Goal: Information Seeking & Learning: Learn about a topic

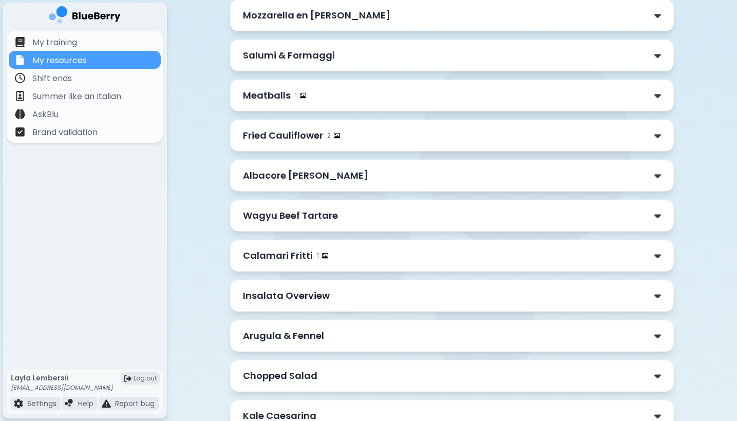
scroll to position [269, 0]
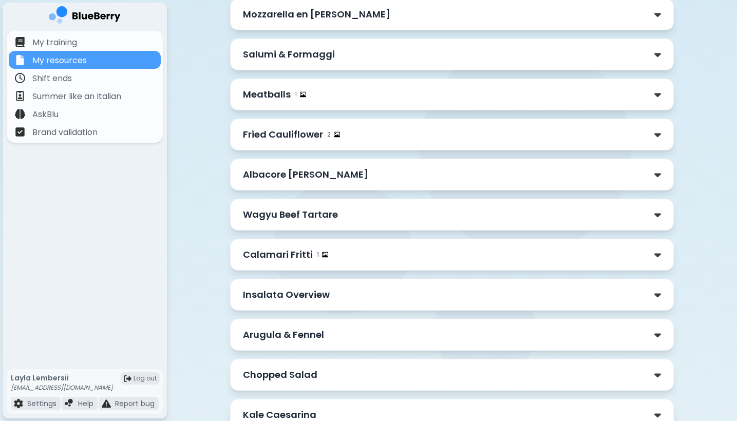
click at [335, 256] on div "Calamari Fritti 1" at bounding box center [452, 254] width 418 height 14
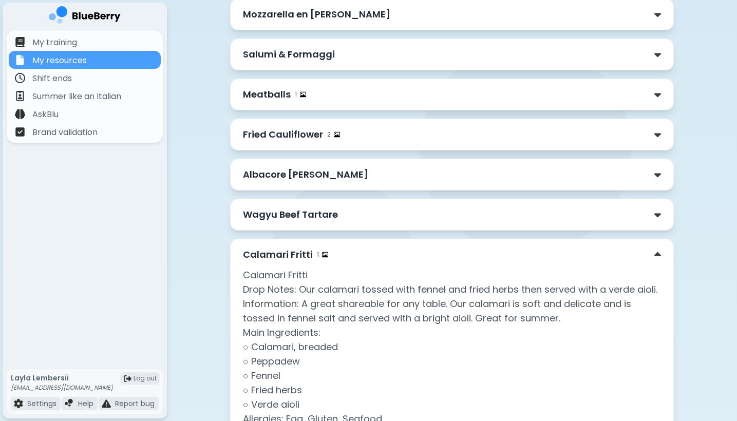
click at [335, 256] on div "Calamari Fritti 1" at bounding box center [452, 254] width 418 height 14
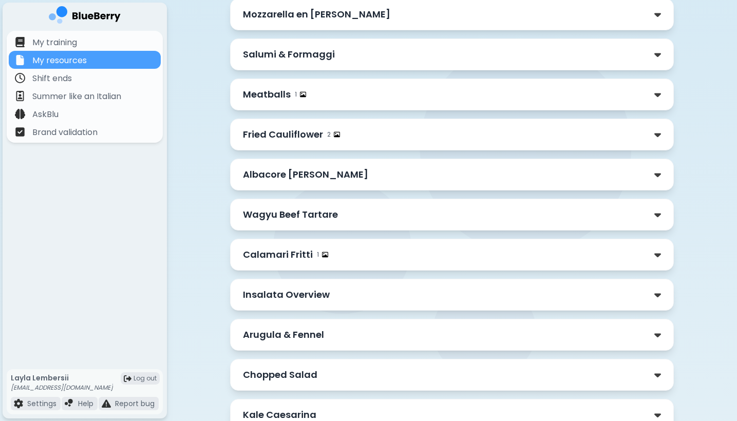
click at [330, 217] on p "Wagyu Beef Tartare" at bounding box center [290, 214] width 95 height 14
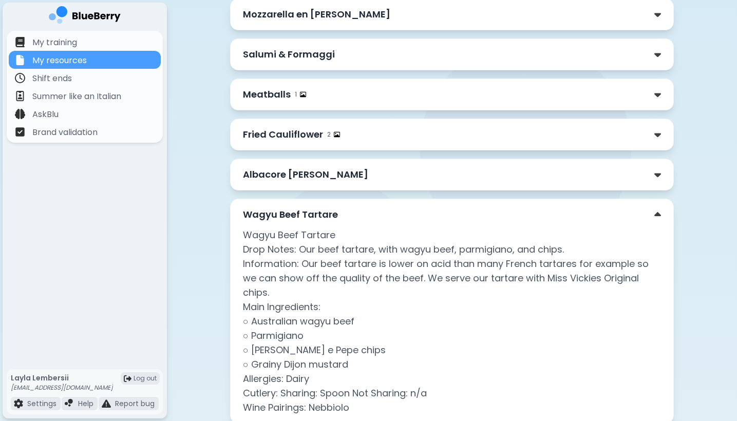
click at [330, 217] on p "Wagyu Beef Tartare" at bounding box center [290, 214] width 95 height 14
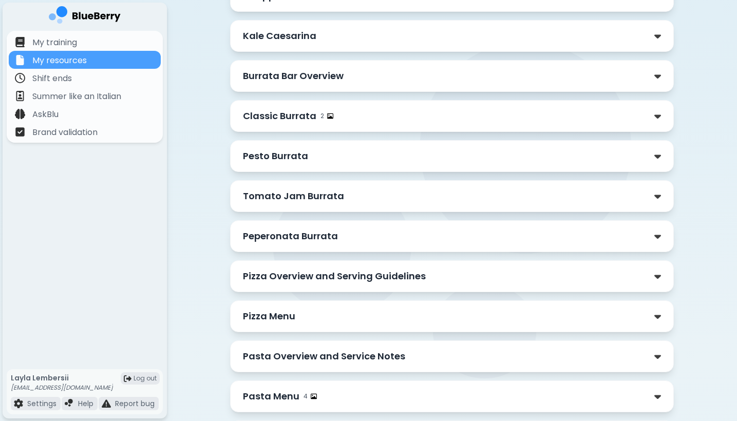
scroll to position [650, 0]
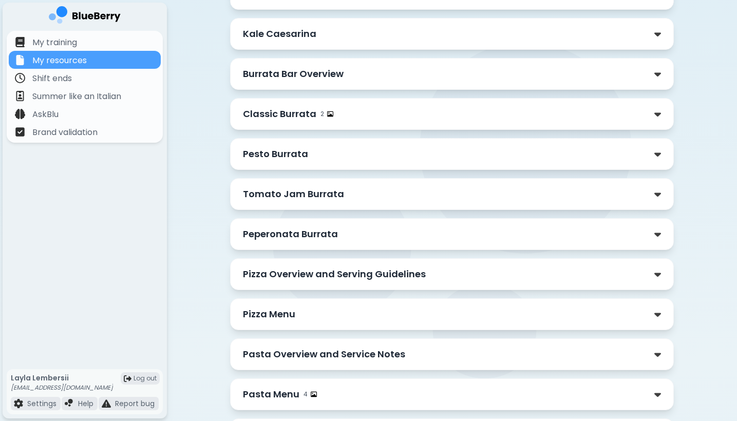
click at [323, 81] on p "Burrata Bar Overview" at bounding box center [293, 74] width 101 height 14
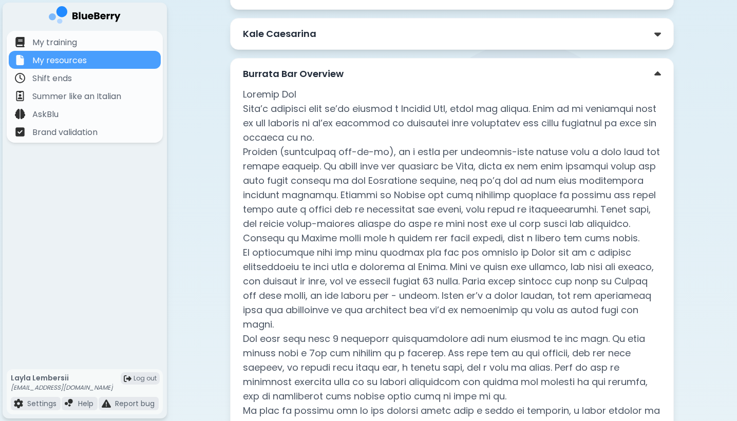
click at [323, 80] on p "Burrata Bar Overview" at bounding box center [293, 74] width 101 height 14
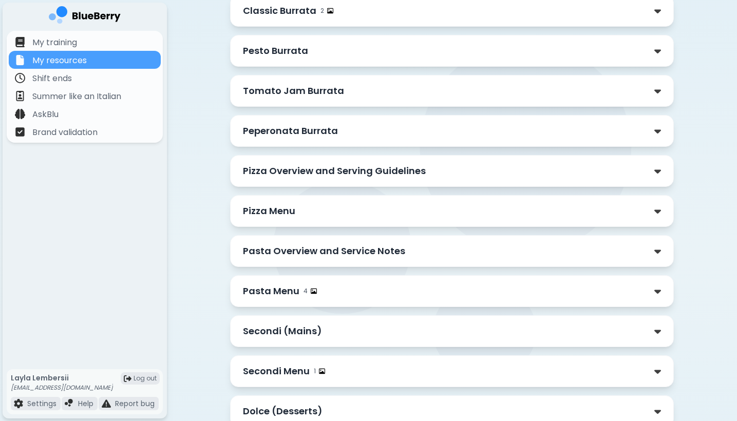
scroll to position [782, 0]
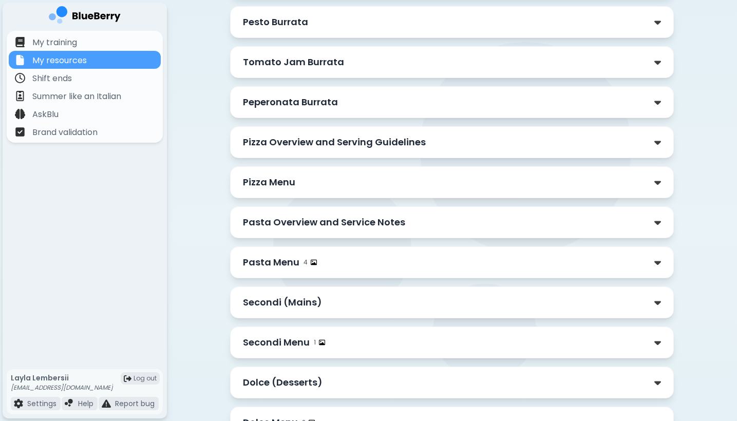
click at [300, 186] on div "Pizza Menu" at bounding box center [452, 182] width 418 height 14
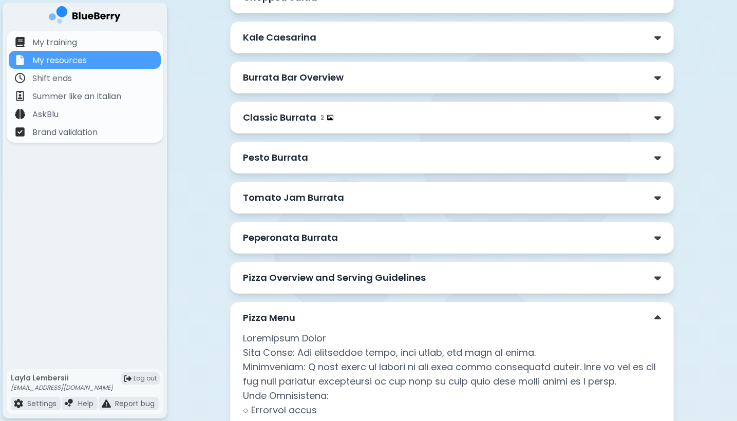
scroll to position [647, 0]
click at [339, 314] on div "Pizza Menu" at bounding box center [452, 317] width 418 height 14
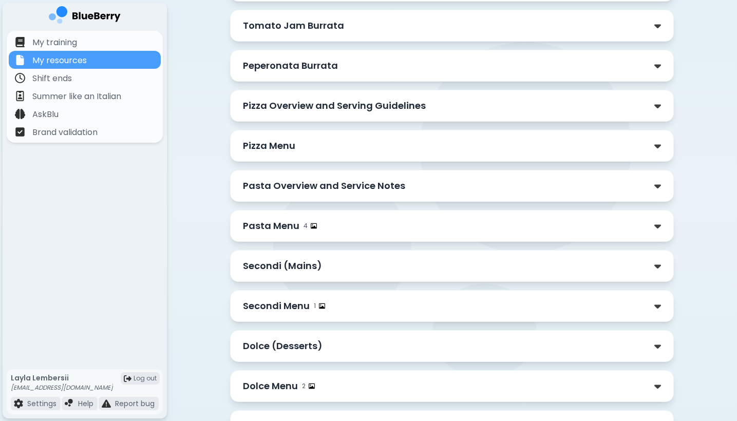
scroll to position [827, 0]
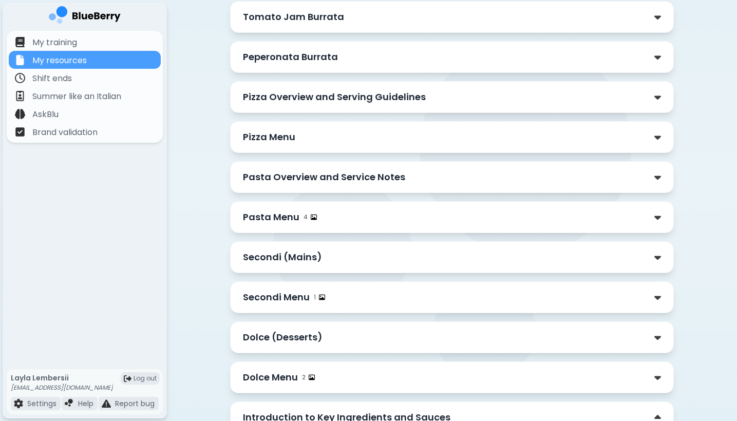
click at [325, 265] on div "Secondi (Mains)" at bounding box center [452, 257] width 444 height 32
click at [310, 259] on p "Secondi (Mains)" at bounding box center [282, 257] width 79 height 14
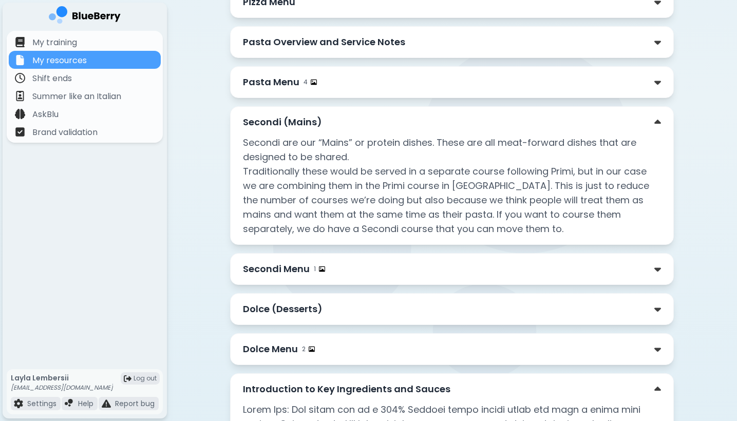
scroll to position [968, 0]
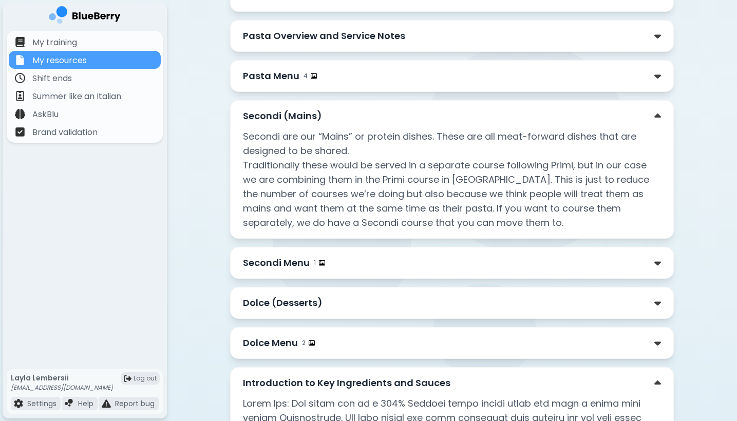
click at [286, 263] on p "Secondi Menu" at bounding box center [276, 263] width 67 height 14
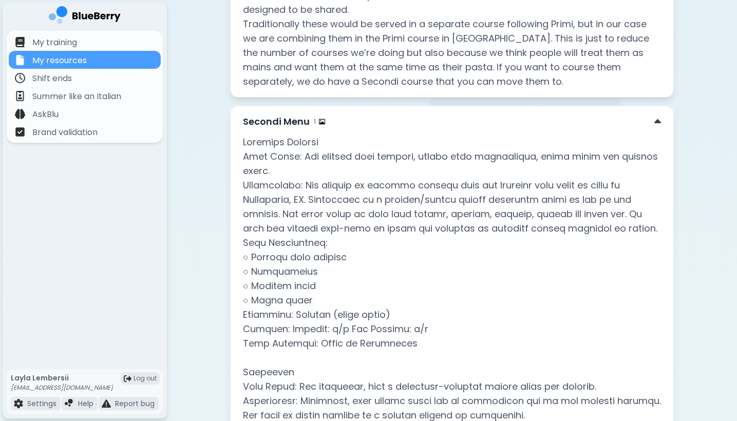
scroll to position [1073, 0]
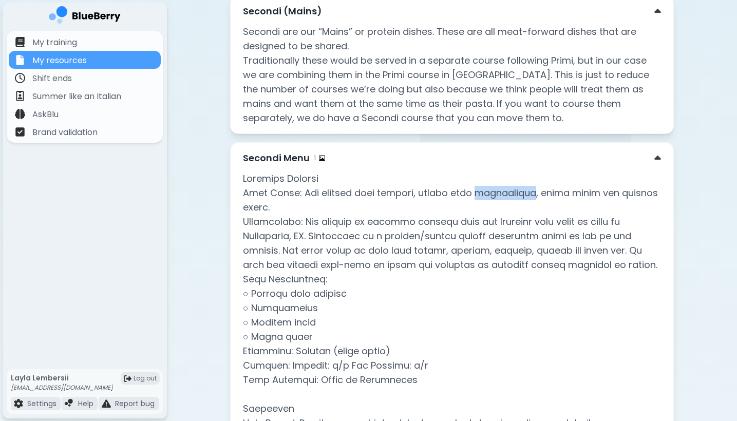
drag, startPoint x: 471, startPoint y: 193, endPoint x: 531, endPoint y: 194, distance: 60.1
drag, startPoint x: 564, startPoint y: 192, endPoint x: 590, endPoint y: 191, distance: 26.2
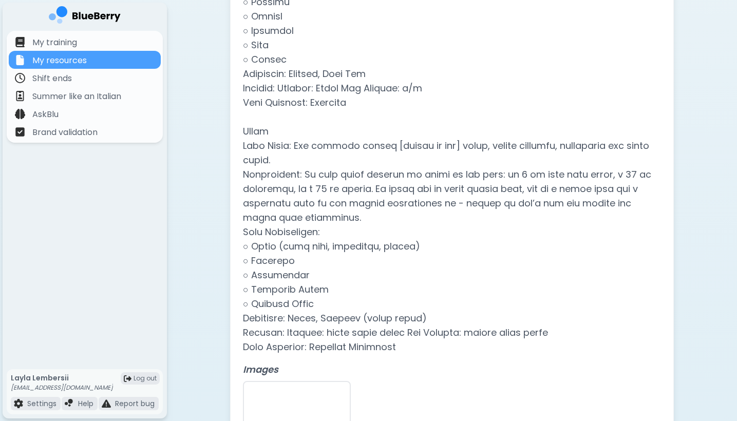
scroll to position [1567, 0]
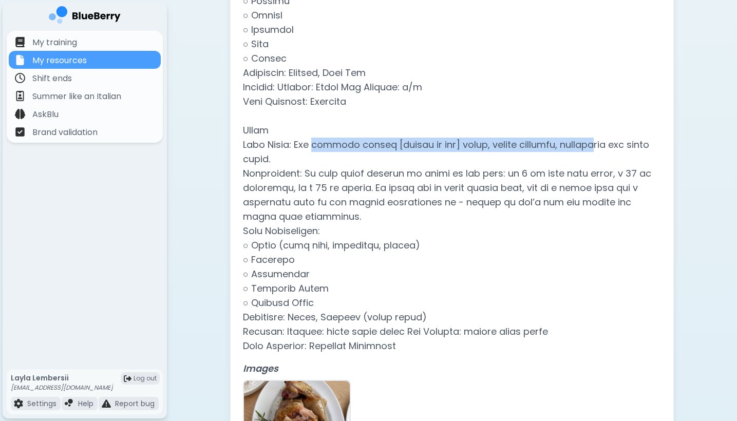
drag, startPoint x: 318, startPoint y: 146, endPoint x: 603, endPoint y: 140, distance: 284.5
click at [603, 140] on p at bounding box center [452, 16] width 418 height 676
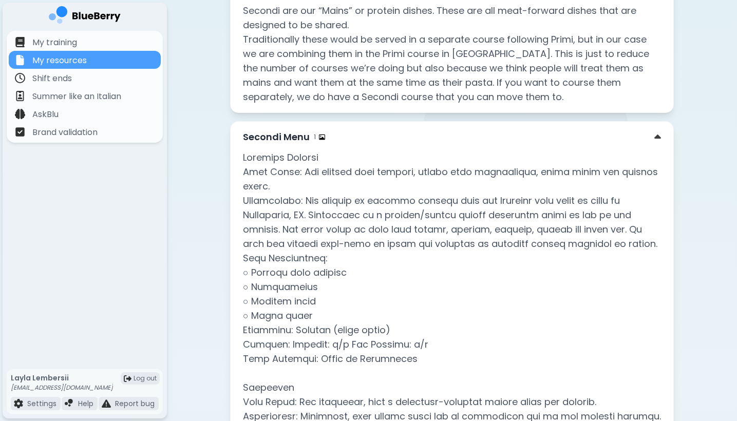
scroll to position [1092, 0]
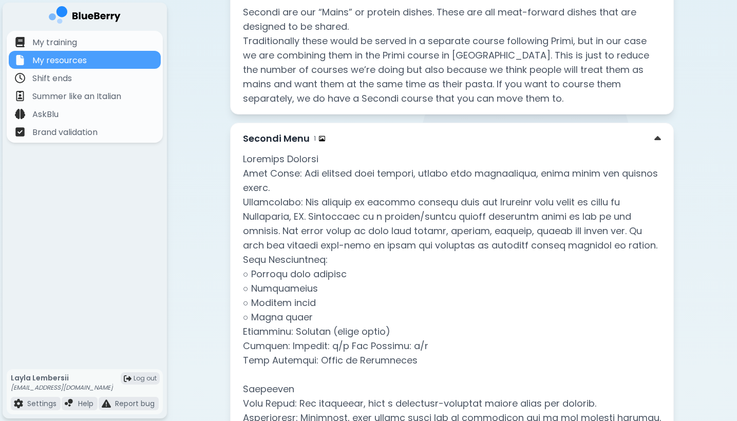
click at [594, 140] on div "Secondi Menu 1" at bounding box center [452, 138] width 418 height 14
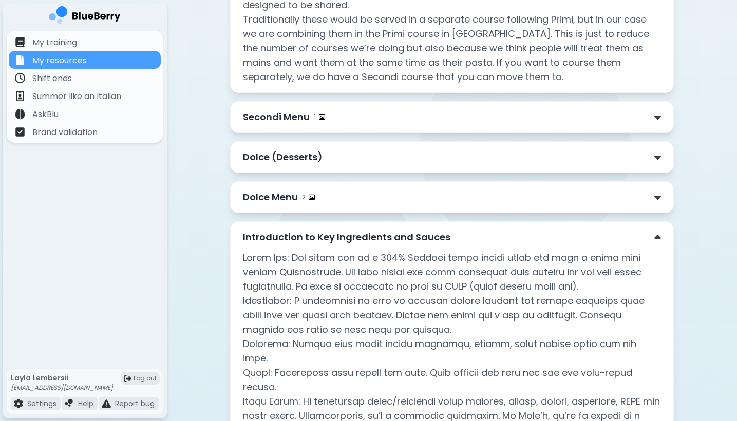
scroll to position [1115, 0]
click at [578, 239] on div "Introduction to Key Ingredients and Sauces" at bounding box center [452, 236] width 418 height 14
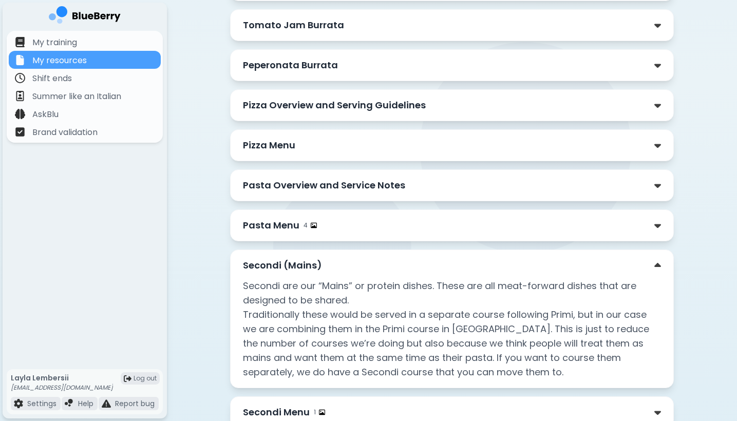
scroll to position [817, 0]
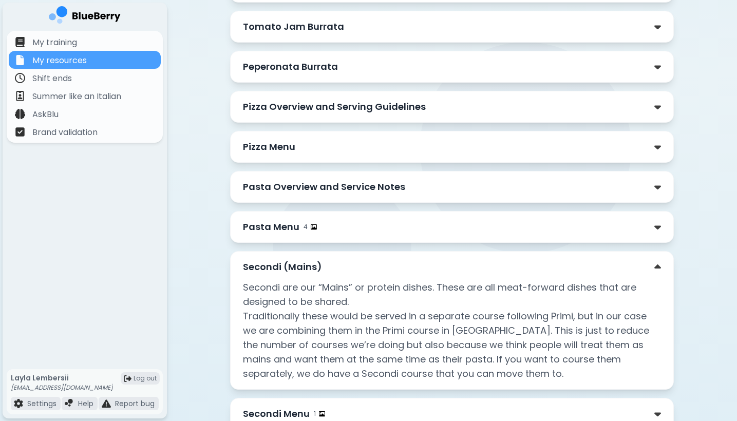
click at [537, 264] on div "Secondi (Mains)" at bounding box center [452, 267] width 418 height 14
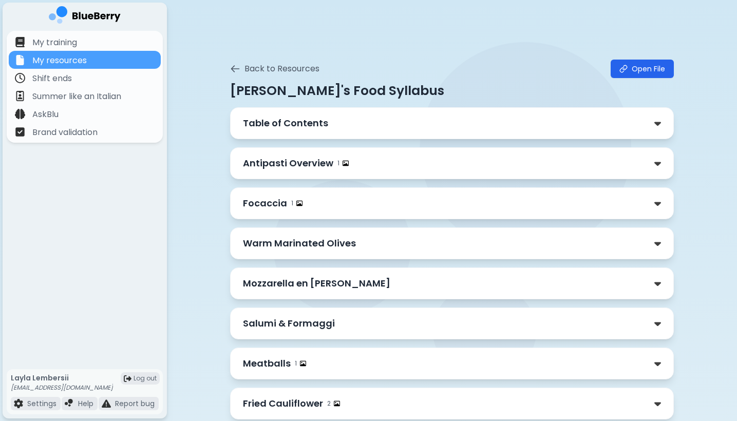
scroll to position [0, 0]
click at [235, 71] on icon at bounding box center [235, 69] width 10 height 10
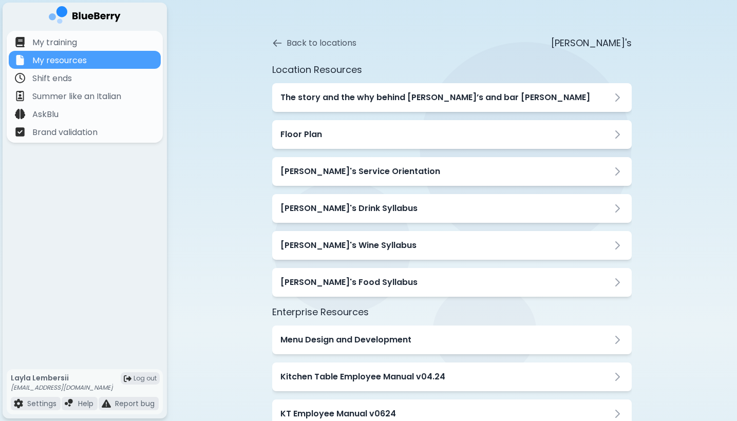
scroll to position [20, 0]
click at [339, 247] on h3 "[PERSON_NAME]'s Wine Syllabus" at bounding box center [348, 245] width 136 height 12
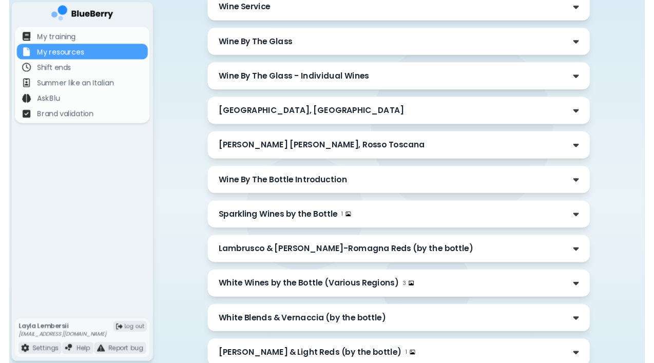
scroll to position [156, 0]
